Goal: Transaction & Acquisition: Purchase product/service

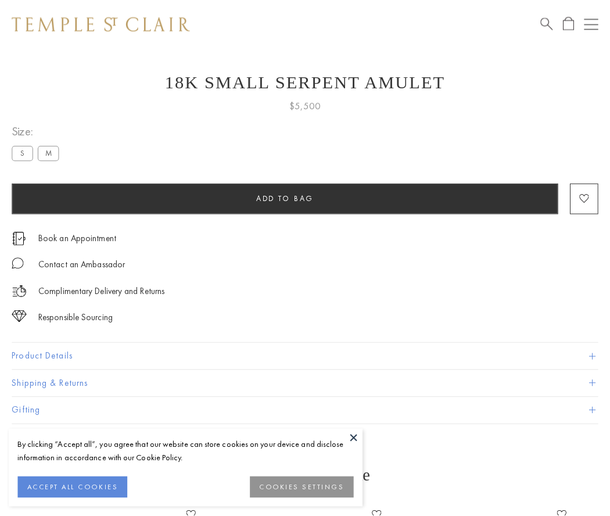
scroll to position [47, 0]
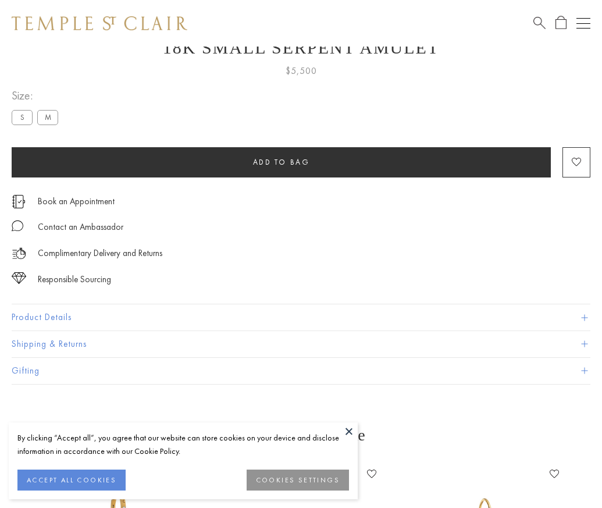
click at [281, 162] on span "Add to bag" at bounding box center [281, 162] width 57 height 10
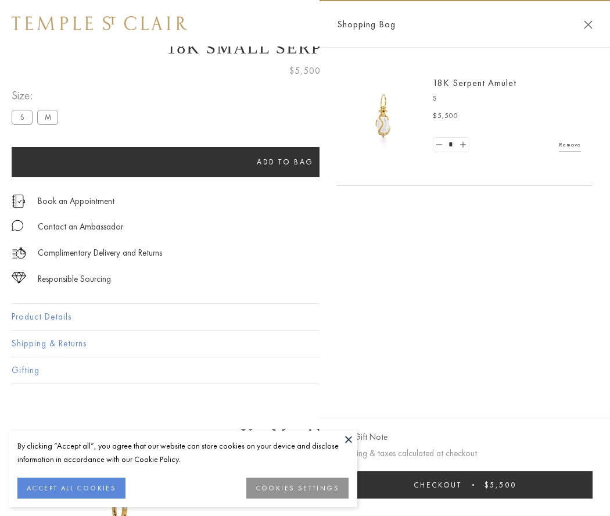
click at [468, 485] on button "Checkout $5,500" at bounding box center [465, 485] width 256 height 27
